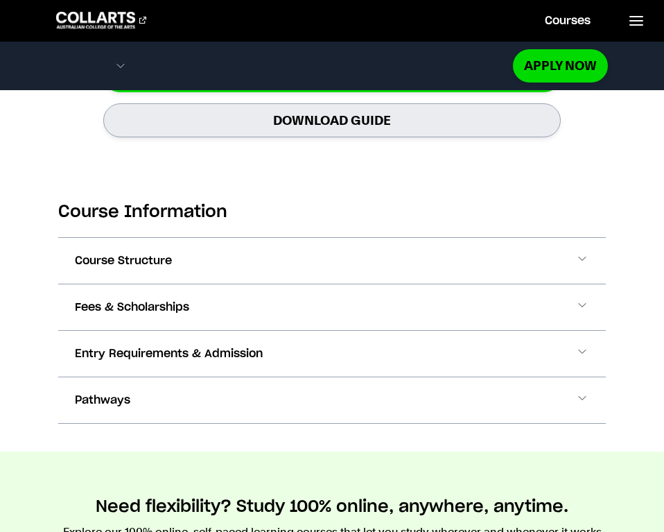
scroll to position [1465, 0]
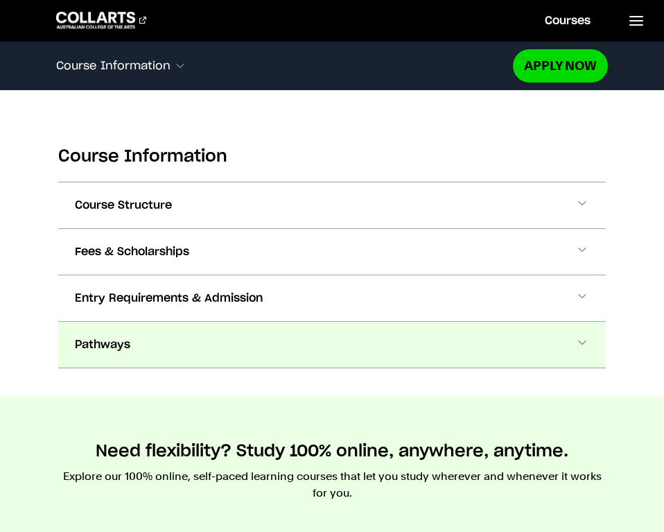
click at [238, 349] on button "Pathways" at bounding box center [332, 345] width 548 height 46
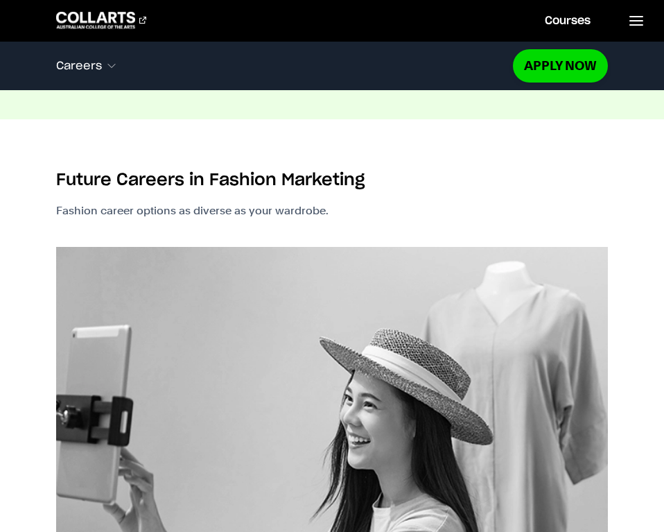
scroll to position [2383, 0]
click at [244, 336] on img at bounding box center [331, 481] width 551 height 468
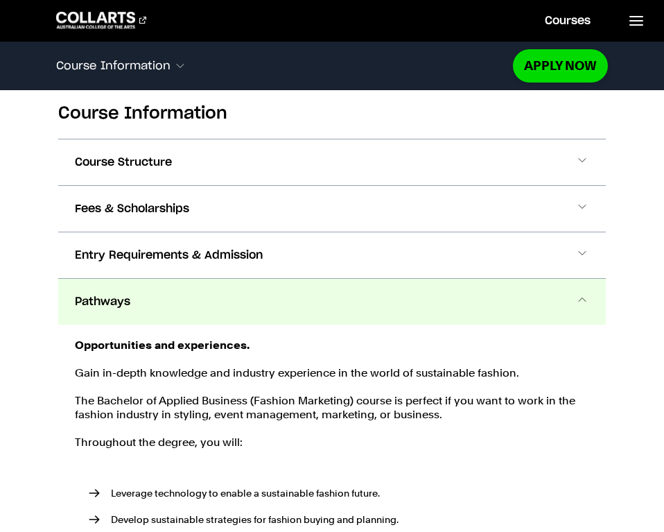
scroll to position [1507, 0]
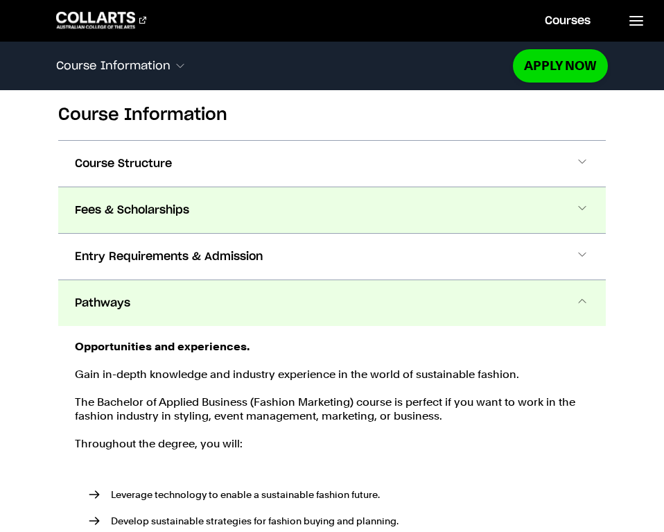
click at [170, 203] on span "Fees & Scholarships" at bounding box center [132, 210] width 114 height 17
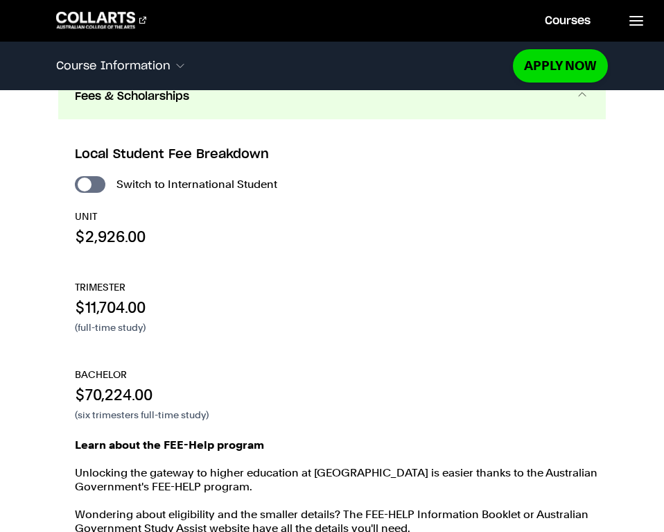
scroll to position [1582, 0]
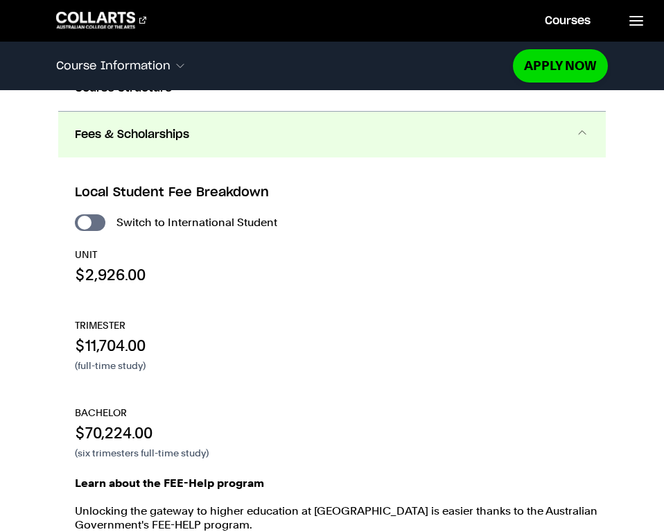
click at [265, 146] on button "Fees & Scholarships" at bounding box center [332, 135] width 548 height 46
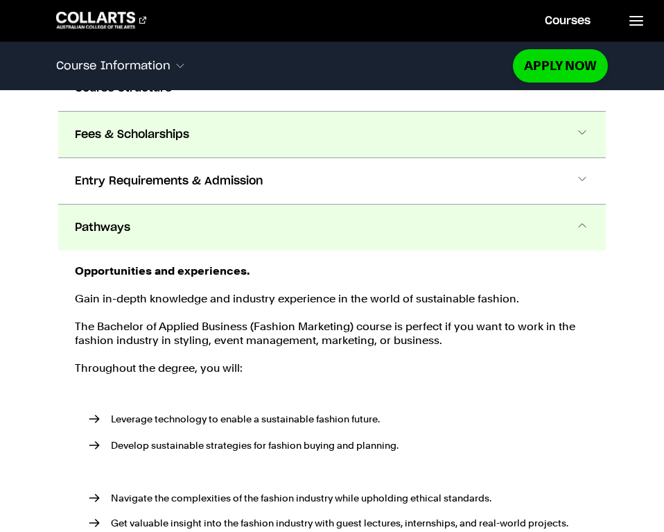
click at [265, 146] on button "Fees & Scholarships" at bounding box center [332, 135] width 548 height 46
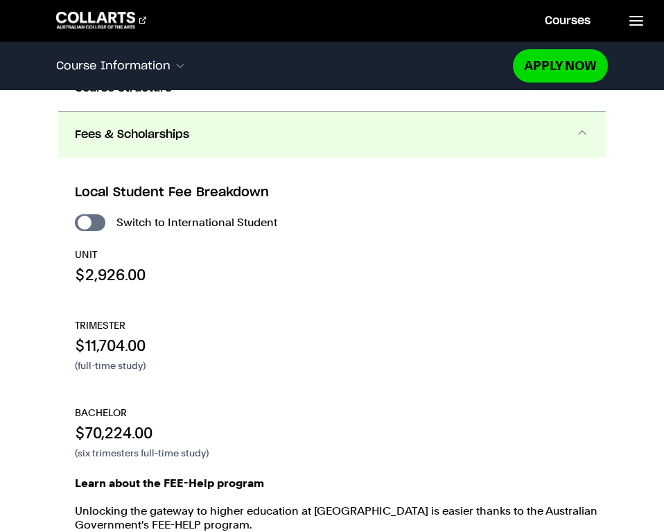
scroll to position [1568, 0]
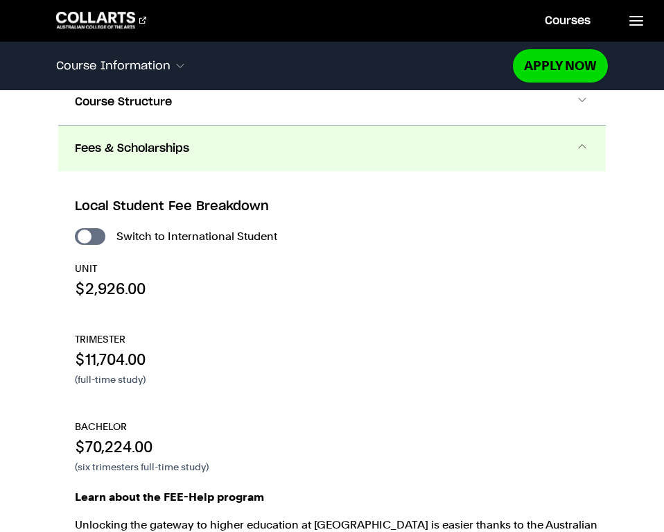
click at [265, 146] on button "Fees & Scholarships" at bounding box center [332, 148] width 548 height 46
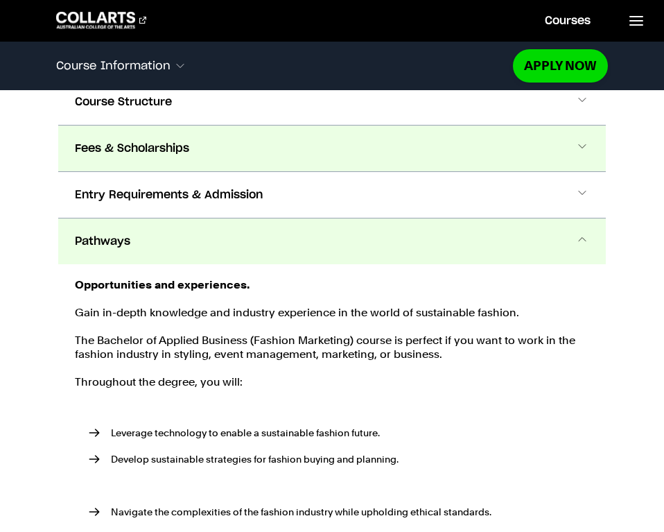
click at [265, 146] on button "Fees & Scholarships" at bounding box center [332, 148] width 548 height 46
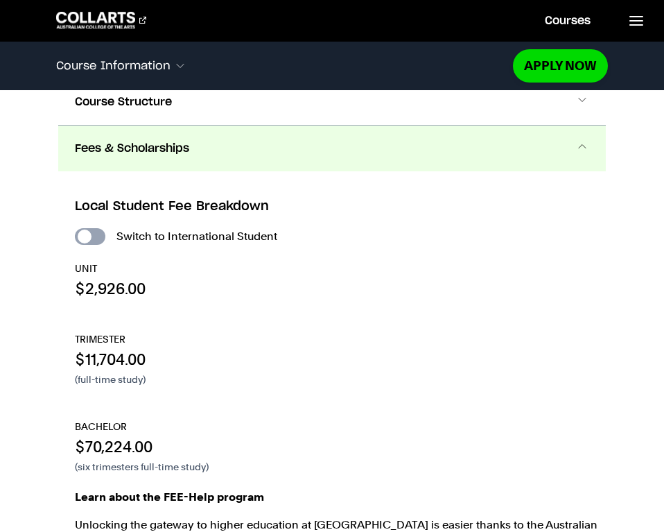
click at [90, 236] on input "International Student" at bounding box center [90, 236] width 30 height 17
checkbox input "true"
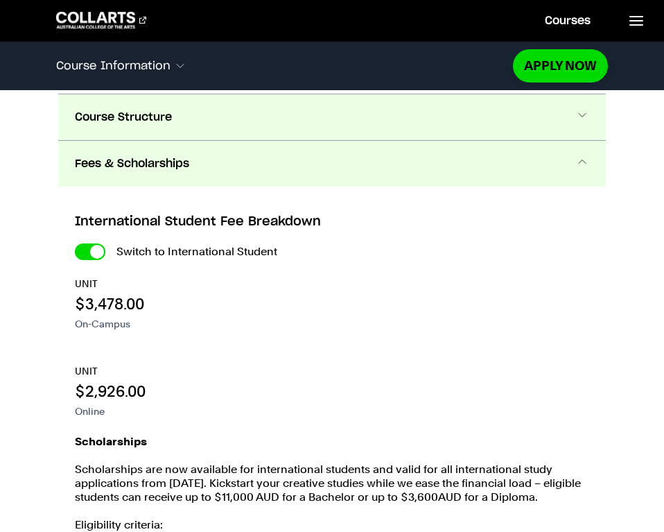
scroll to position [1552, 0]
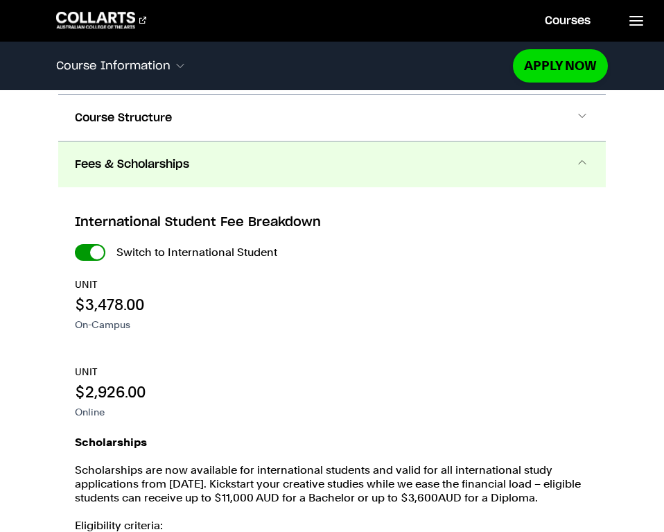
click at [0, 0] on input "International Student" at bounding box center [0, 0] width 0 height 0
checkbox input "false"
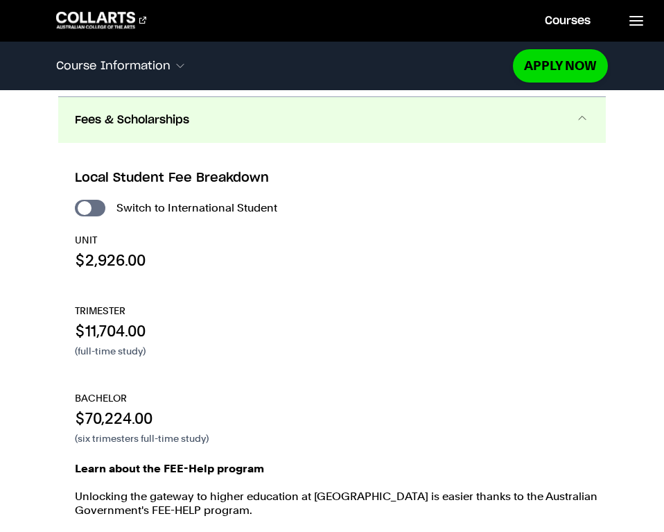
scroll to position [1596, 0]
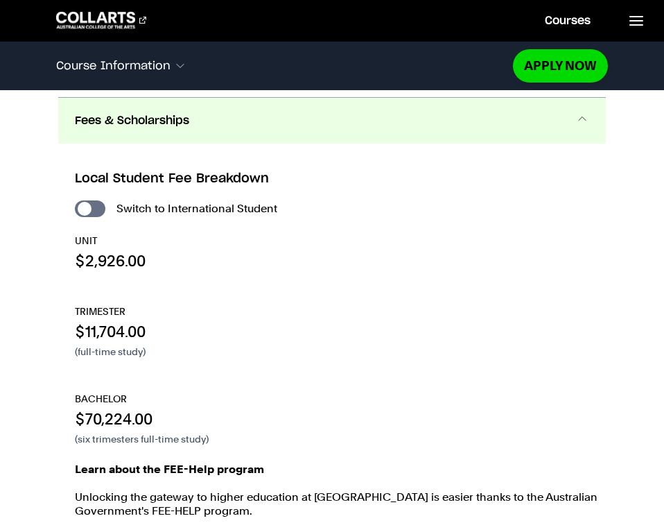
click at [93, 217] on div "Switch to International Student UNIT $2,926.00 TRIMESTER $11,704.00 (full-time …" at bounding box center [340, 428] width 531 height 456
click at [93, 215] on input "International Student" at bounding box center [90, 208] width 30 height 17
checkbox input "true"
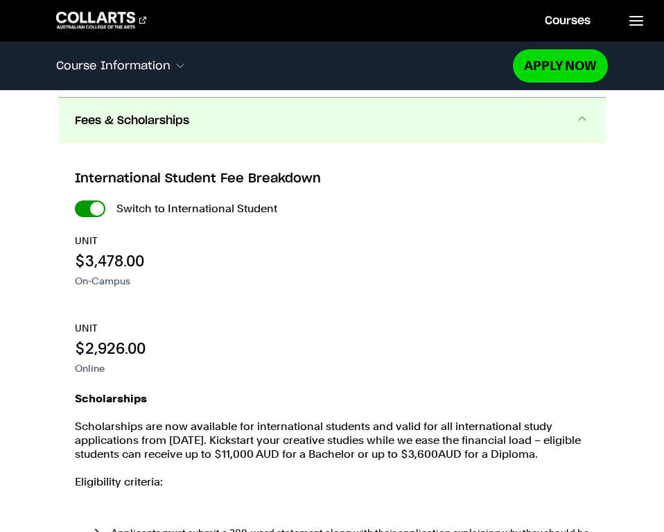
click at [0, 0] on input "International Student" at bounding box center [0, 0] width 0 height 0
checkbox input "false"
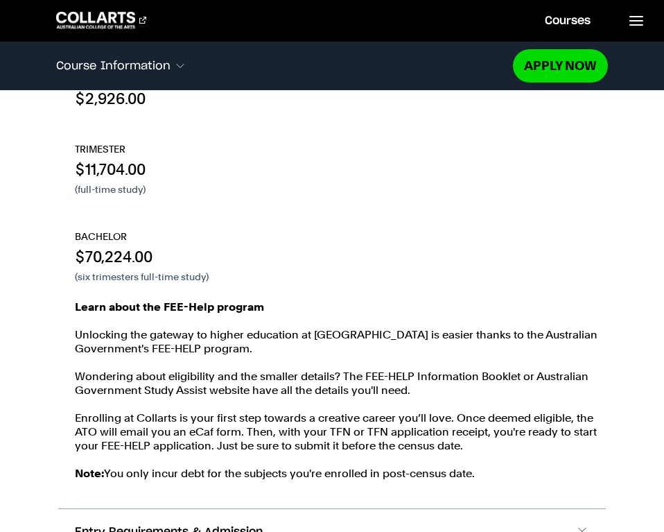
scroll to position [1755, 0]
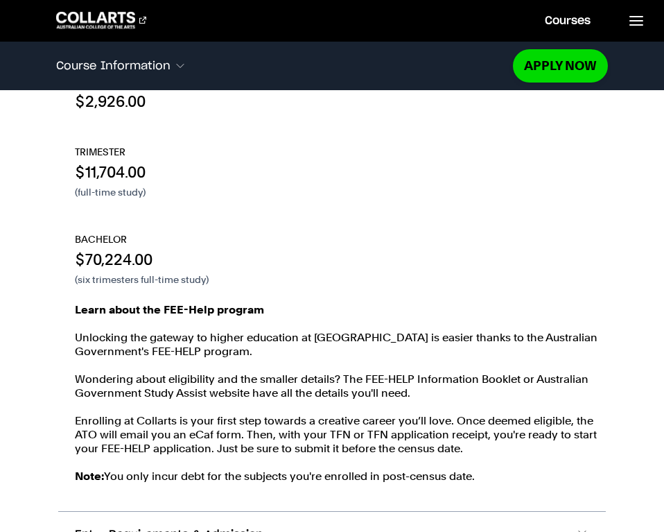
click at [210, 361] on div "Learn about the FEE-Help program Unlocking the gateway to higher education at C…" at bounding box center [340, 400] width 531 height 194
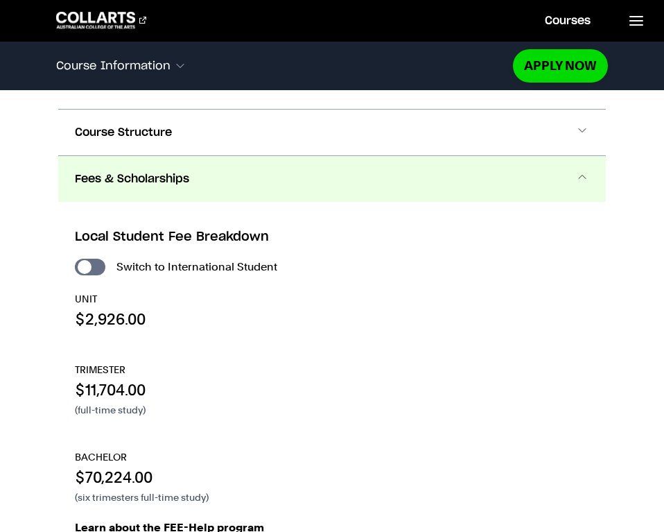
scroll to position [1533, 0]
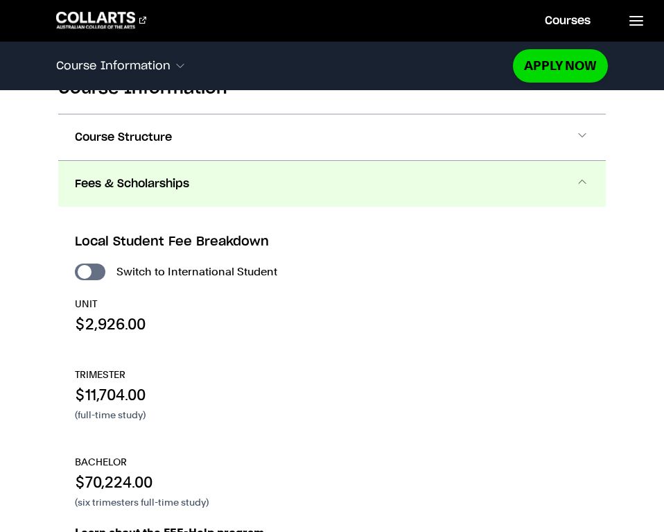
click at [249, 177] on button "Fees & Scholarships" at bounding box center [332, 184] width 548 height 46
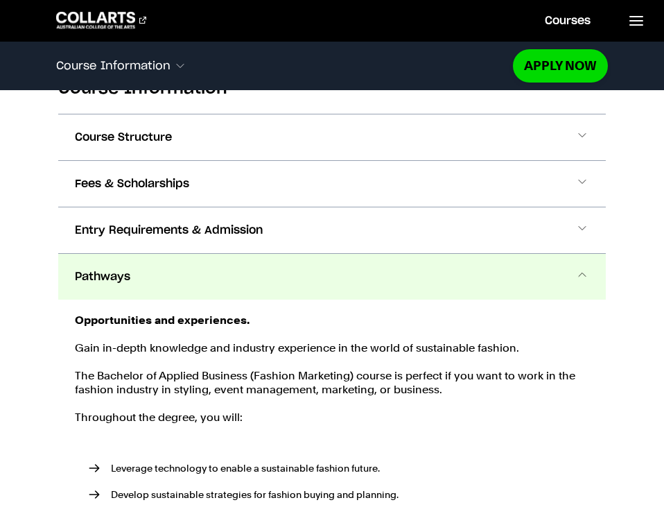
click at [249, 282] on button "Pathways" at bounding box center [332, 277] width 548 height 46
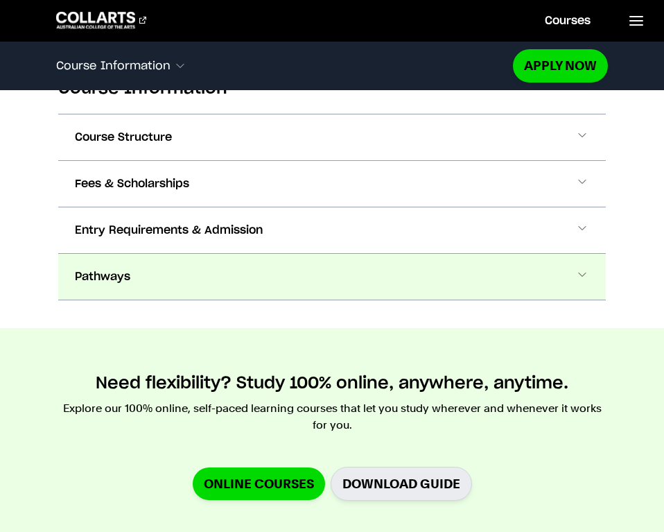
click at [249, 282] on button "Pathways" at bounding box center [332, 277] width 548 height 46
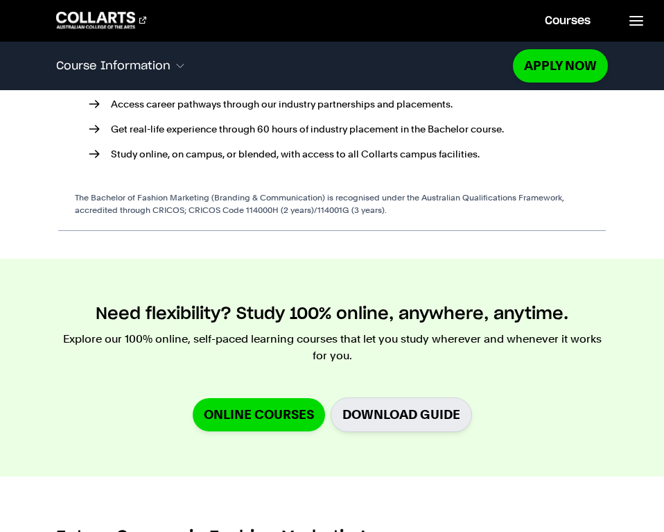
scroll to position [2029, 0]
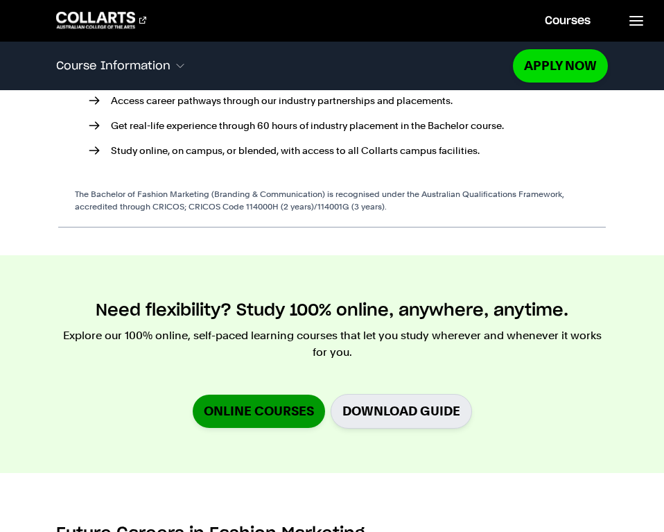
click at [227, 411] on link "Online Courses" at bounding box center [259, 410] width 132 height 33
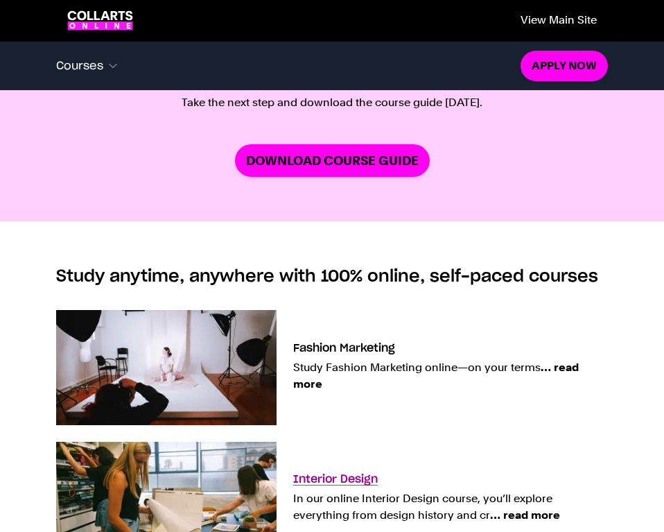
scroll to position [638, 0]
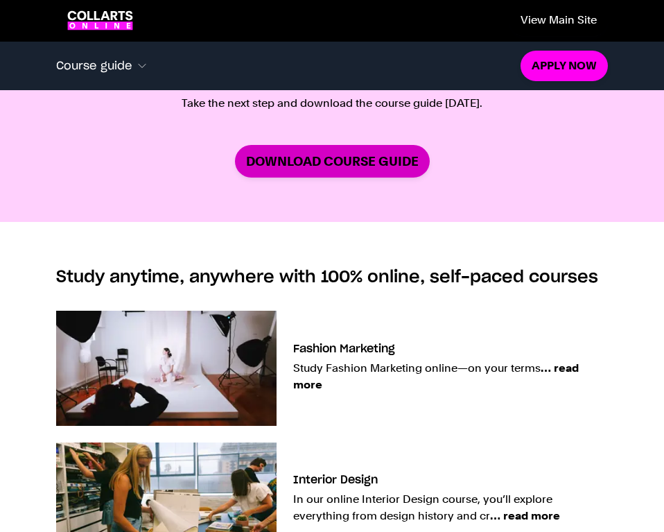
click at [356, 168] on link "Download Course Guide" at bounding box center [332, 161] width 195 height 33
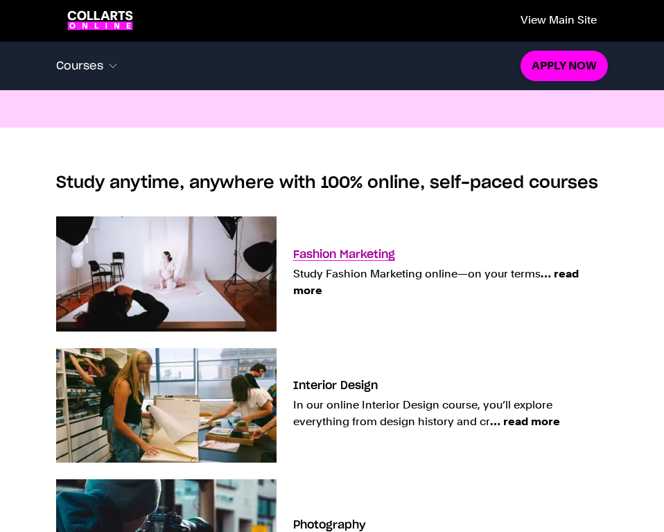
scroll to position [733, 0]
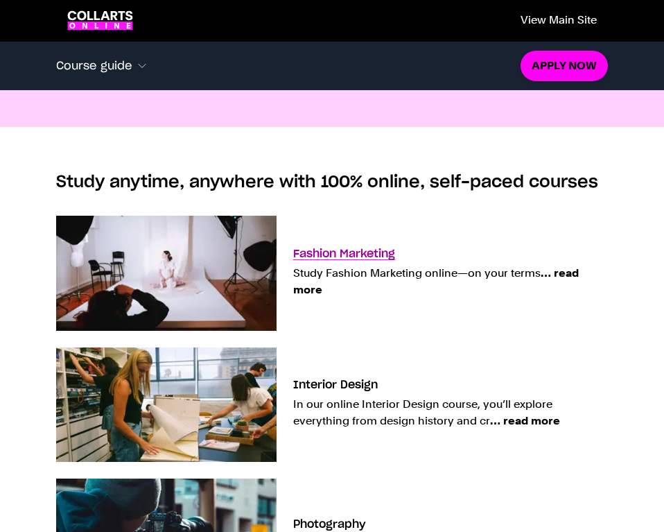
click at [308, 251] on h3 "Fashion Marketing" at bounding box center [344, 253] width 102 height 11
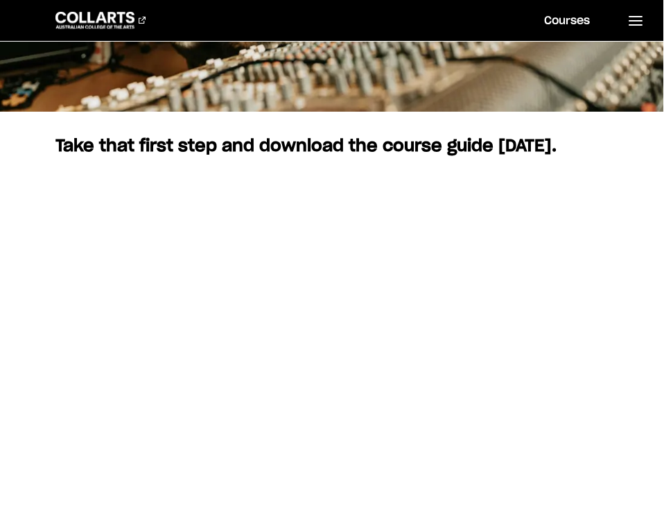
scroll to position [383, 1]
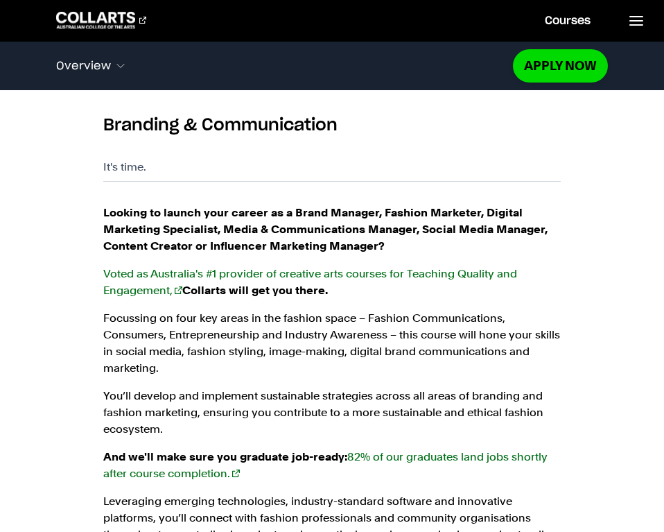
scroll to position [881, 0]
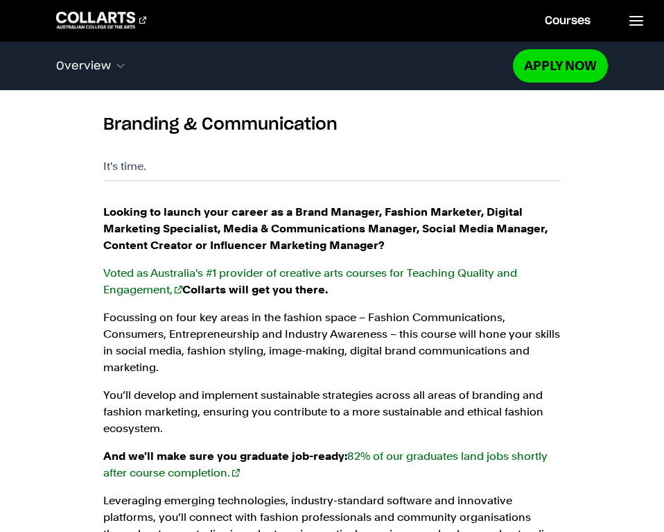
click at [137, 283] on link "Voted as Australia's #1 provider of creative arts courses for Teaching Quality …" at bounding box center [310, 281] width 414 height 30
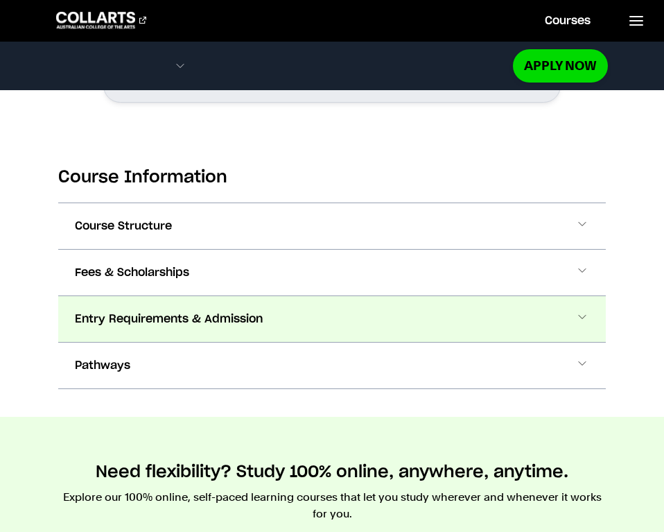
scroll to position [1444, 0]
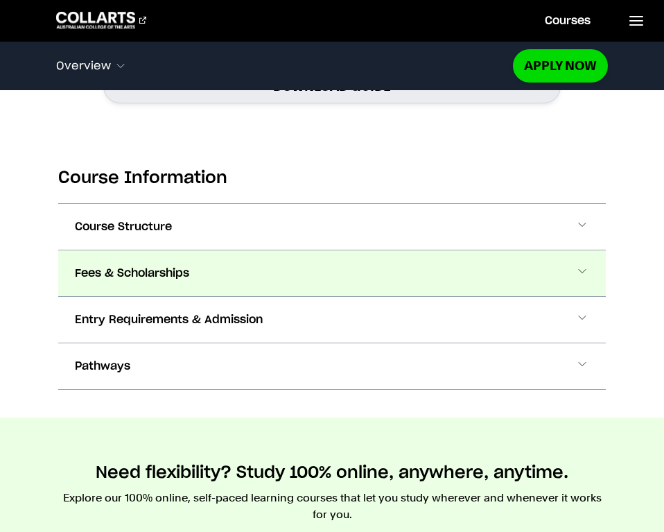
click at [313, 272] on button "Fees & Scholarships" at bounding box center [332, 273] width 548 height 46
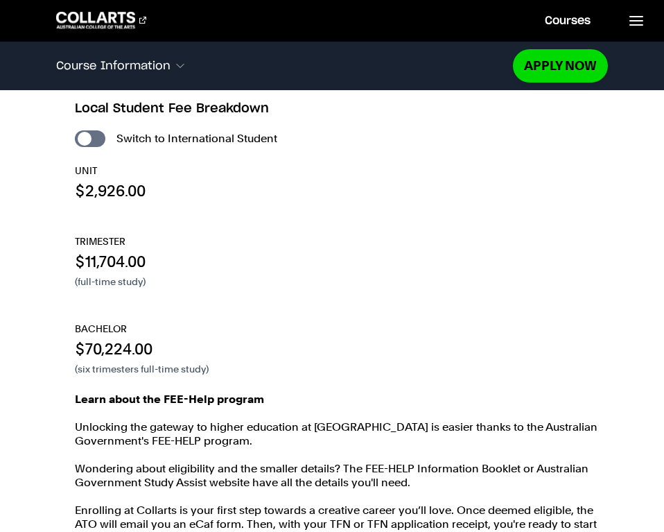
scroll to position [1599, 0]
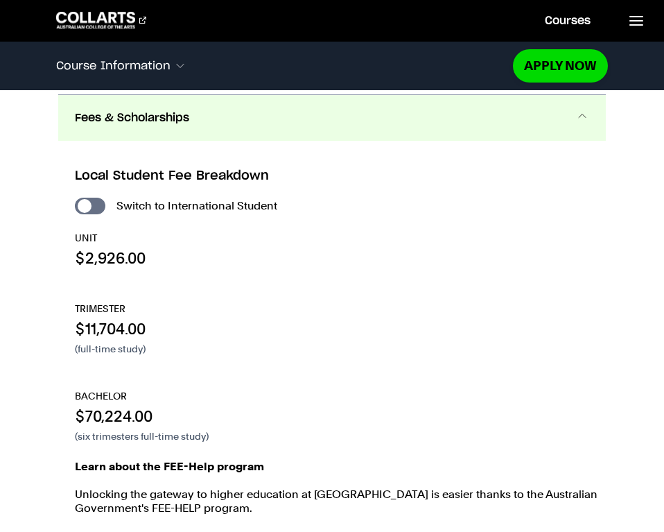
click at [333, 108] on button "Fees & Scholarships" at bounding box center [332, 118] width 548 height 46
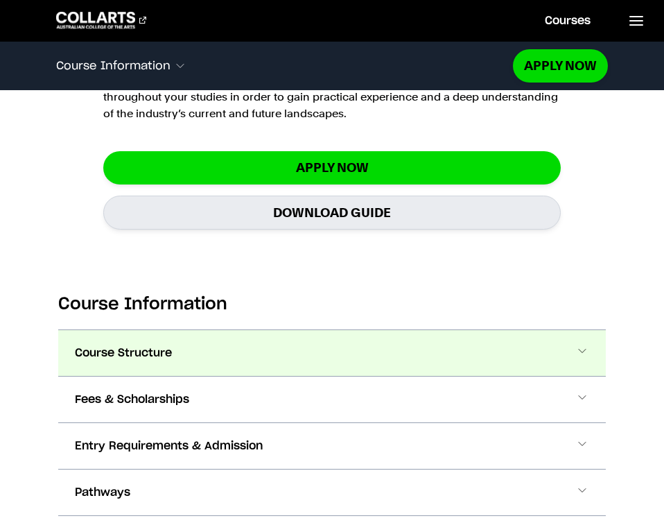
click at [220, 333] on button "Course Structure" at bounding box center [332, 353] width 548 height 46
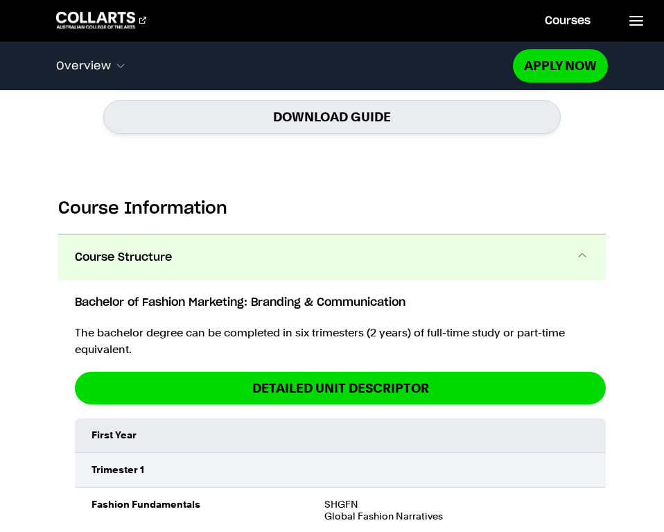
scroll to position [1413, 0]
click at [263, 257] on button "Course Structure" at bounding box center [332, 257] width 548 height 46
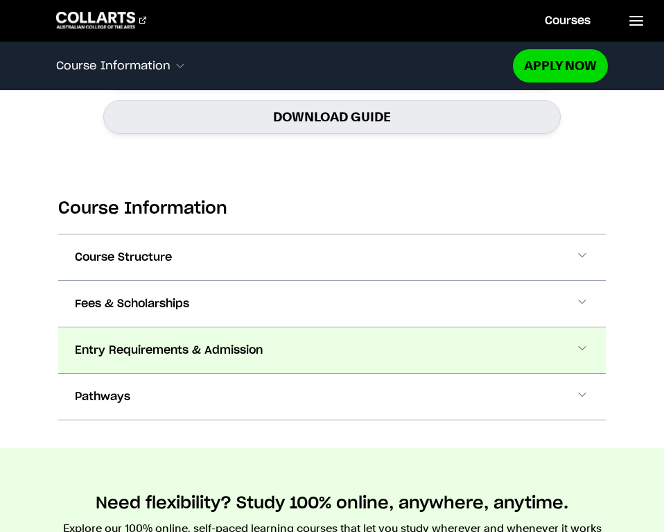
click at [222, 348] on span "Entry Requirements & Admission" at bounding box center [169, 350] width 188 height 17
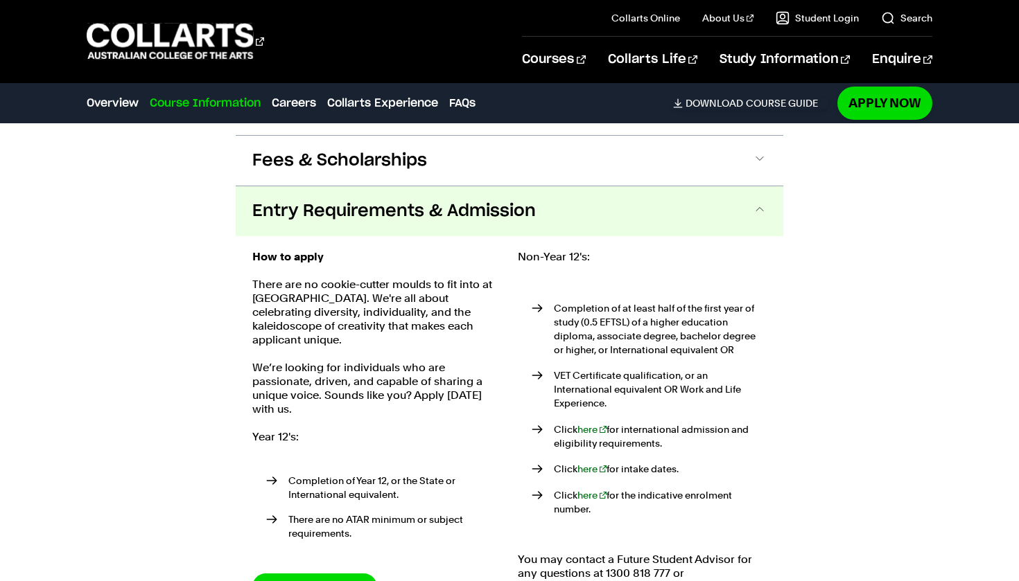
scroll to position [1586, 0]
click at [338, 201] on span "Entry Requirements & Admission" at bounding box center [393, 212] width 283 height 22
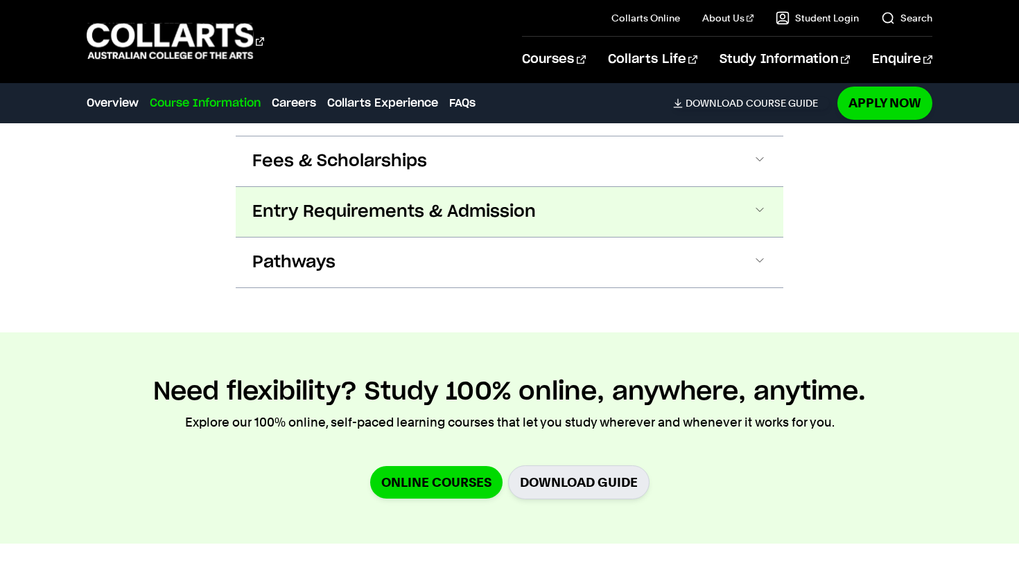
click at [338, 201] on span "Entry Requirements & Admission" at bounding box center [393, 212] width 283 height 22
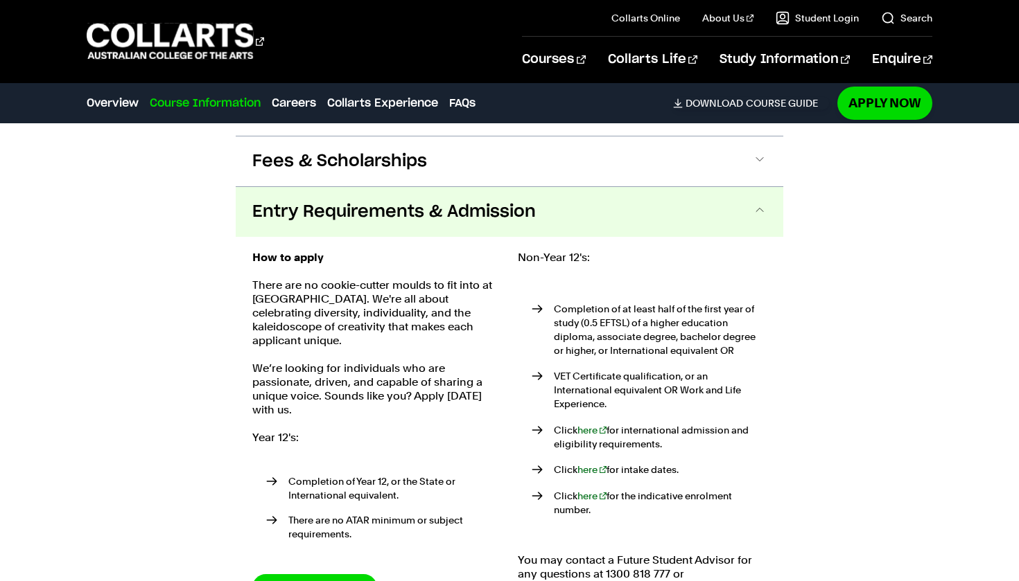
scroll to position [1629, 0]
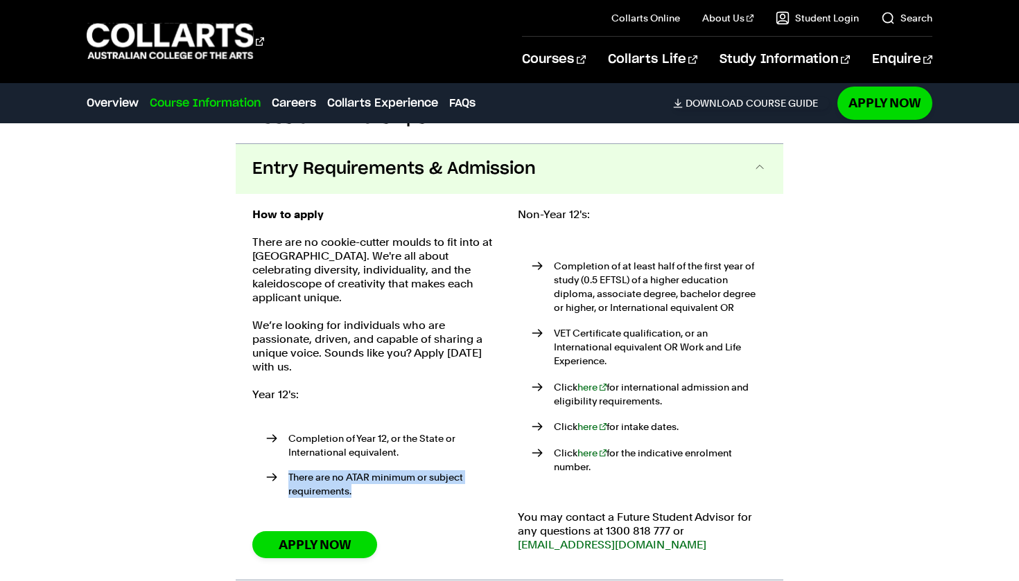
drag, startPoint x: 353, startPoint y: 457, endPoint x: 272, endPoint y: 438, distance: 82.7
click at [272, 471] on li "There are no ATAR minimum or subject requirements." at bounding box center [383, 485] width 235 height 28
click at [347, 481] on ul "Completion of Year 12, or the State or International equivalent. There are no A…" at bounding box center [376, 468] width 249 height 105
click at [344, 478] on ul "Completion of Year 12, or the State or International equivalent. There are no A…" at bounding box center [376, 468] width 249 height 105
click at [482, 158] on span "Entry Requirements & Admission" at bounding box center [393, 169] width 283 height 22
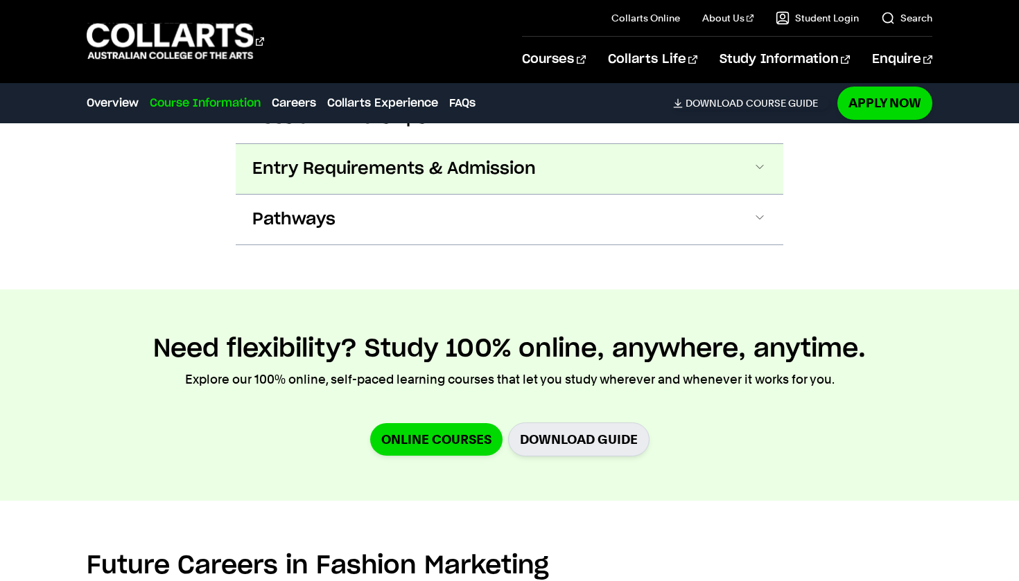
click at [482, 158] on span "Entry Requirements & Admission" at bounding box center [393, 169] width 283 height 22
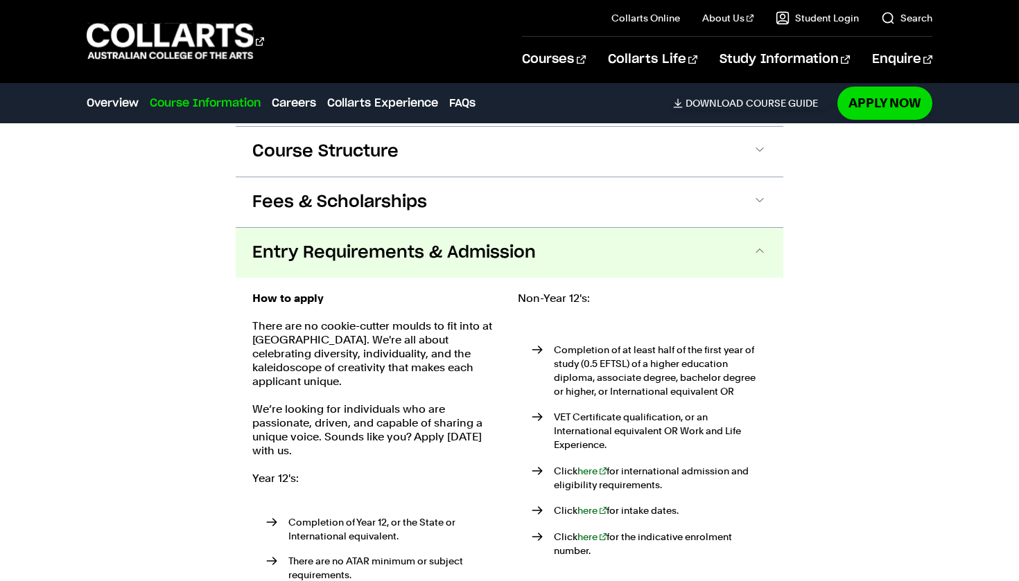
scroll to position [1541, 0]
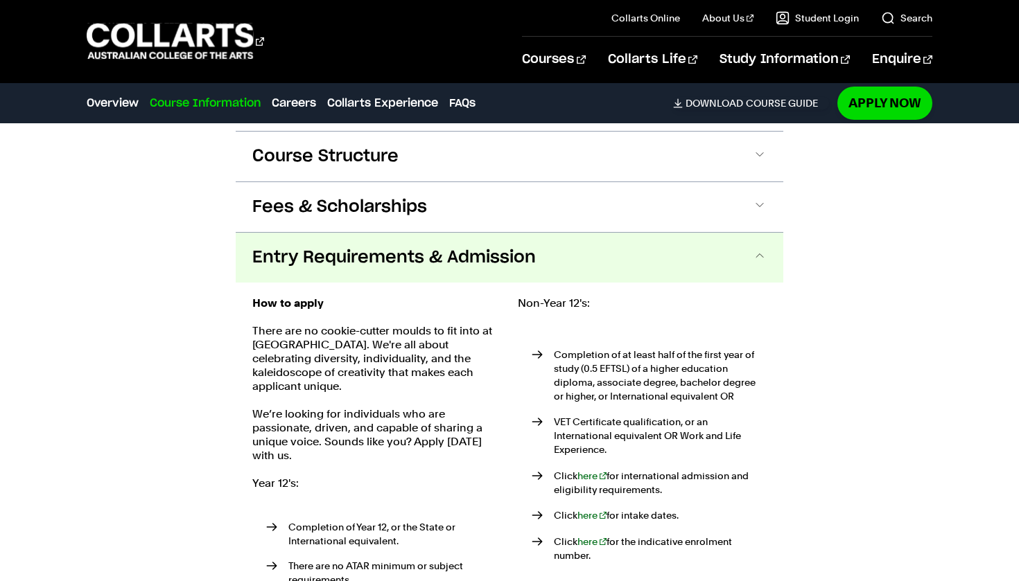
click at [502, 247] on span "Entry Requirements & Admission" at bounding box center [393, 258] width 283 height 22
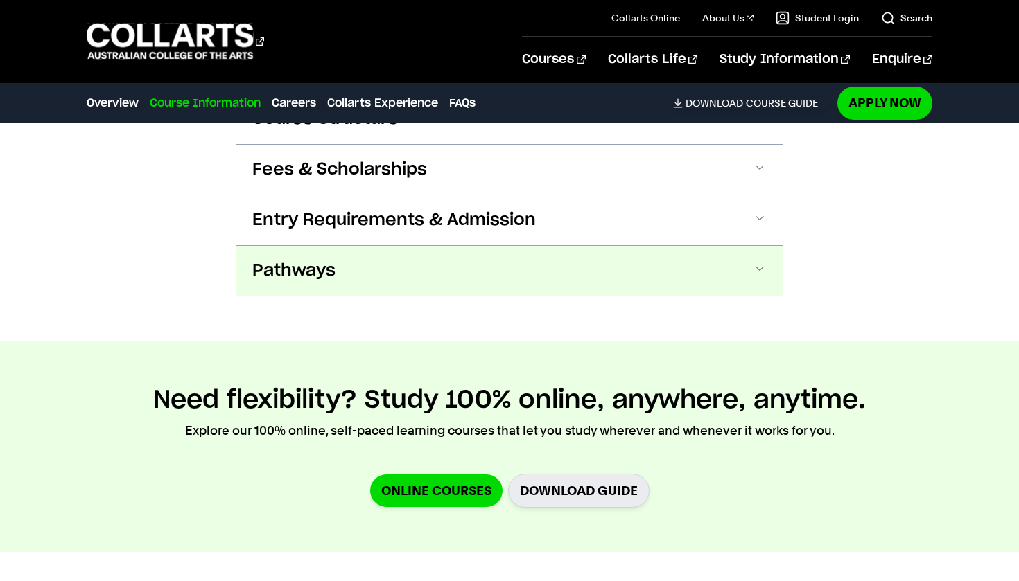
scroll to position [1578, 0]
click at [502, 247] on button "Pathways" at bounding box center [510, 271] width 548 height 50
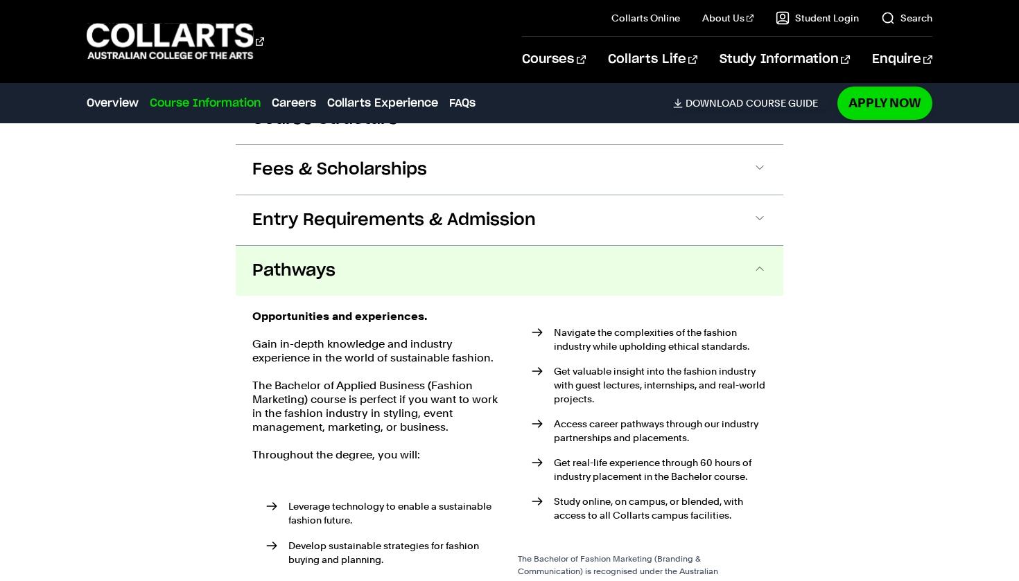
scroll to position [1680, 0]
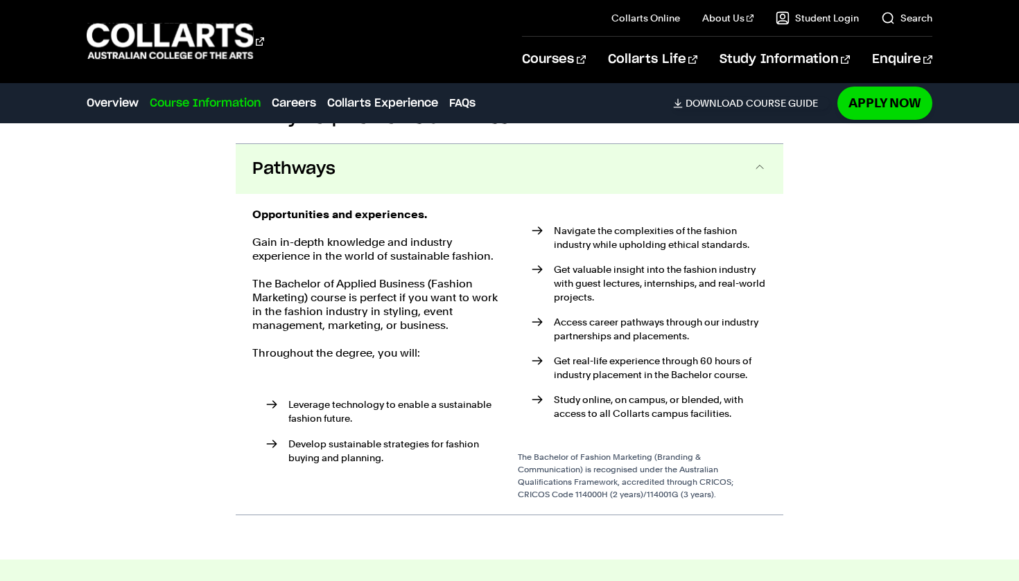
click at [469, 147] on button "Pathways" at bounding box center [510, 169] width 548 height 50
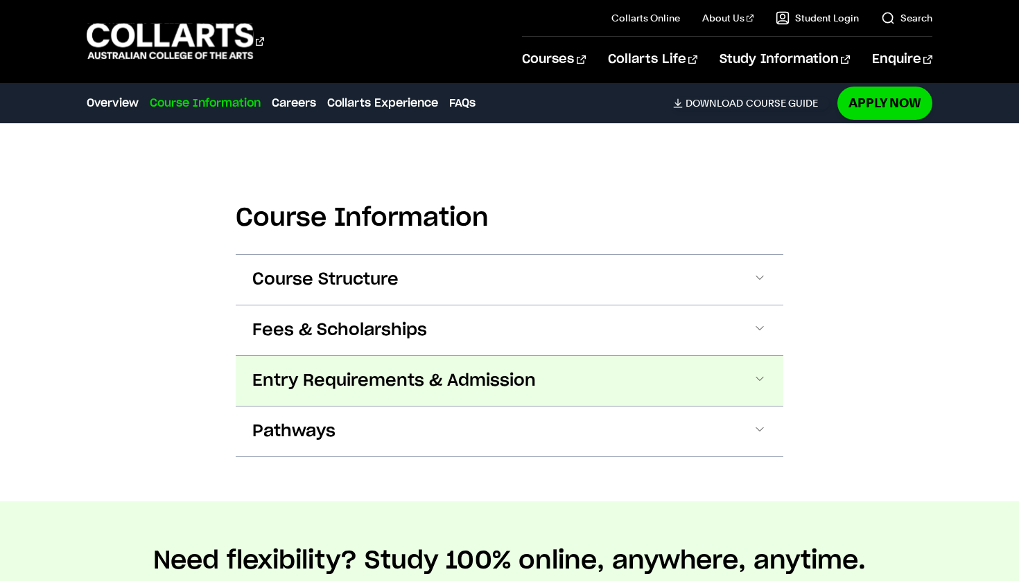
scroll to position [1412, 0]
